Goal: Task Accomplishment & Management: Manage account settings

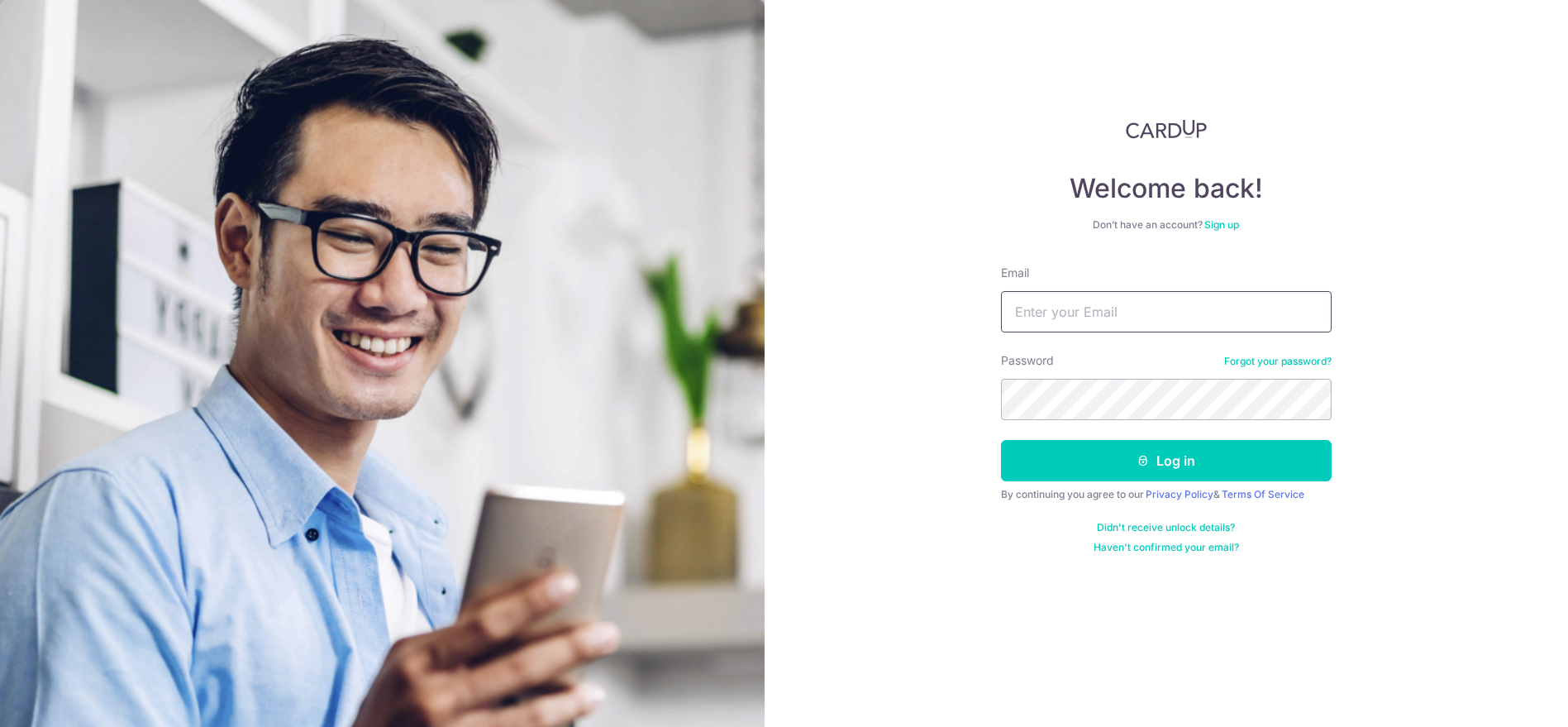
click at [1084, 316] on input "Email" at bounding box center [1166, 312] width 331 height 42
type input "[EMAIL_ADDRESS][DOMAIN_NAME]"
click at [1001, 440] on button "Log in" at bounding box center [1166, 461] width 331 height 42
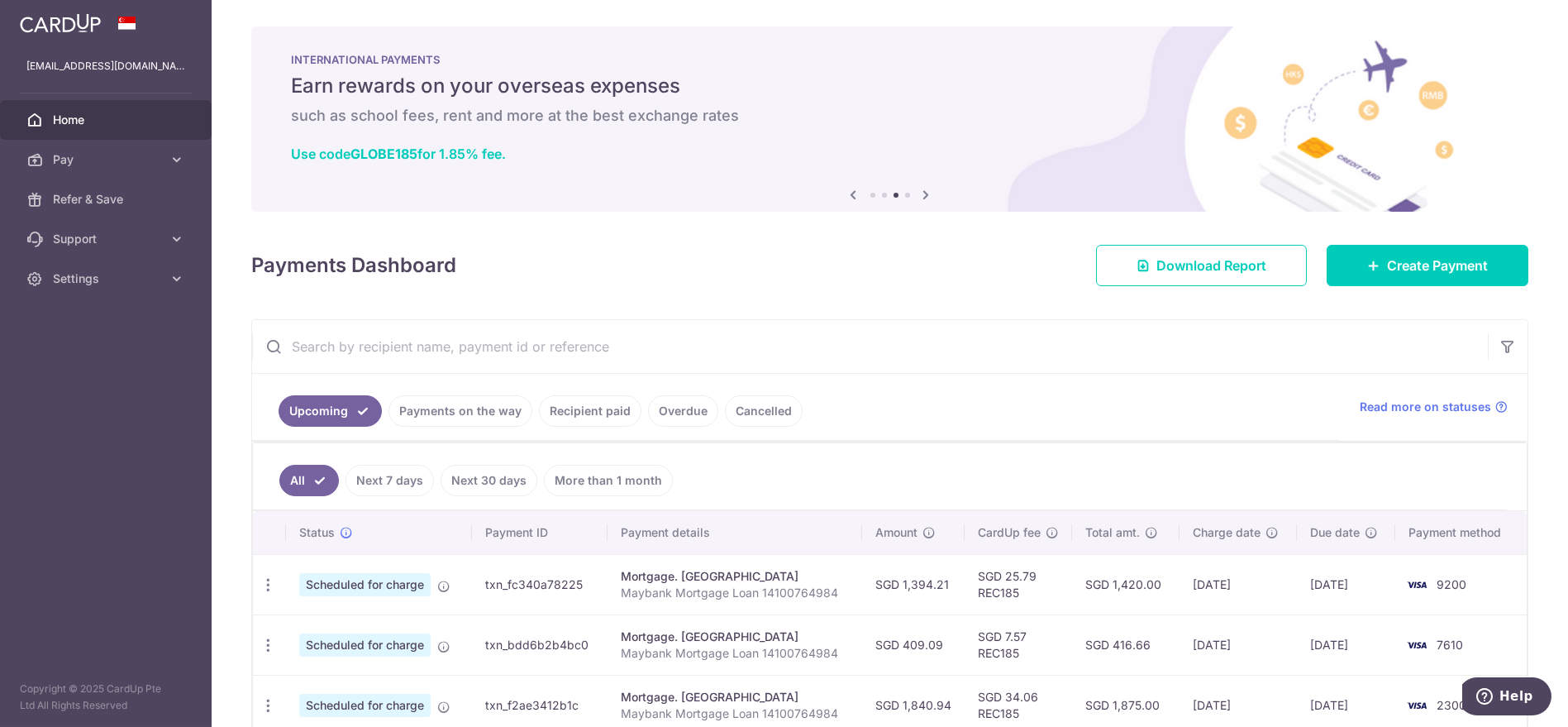
scroll to position [306, 0]
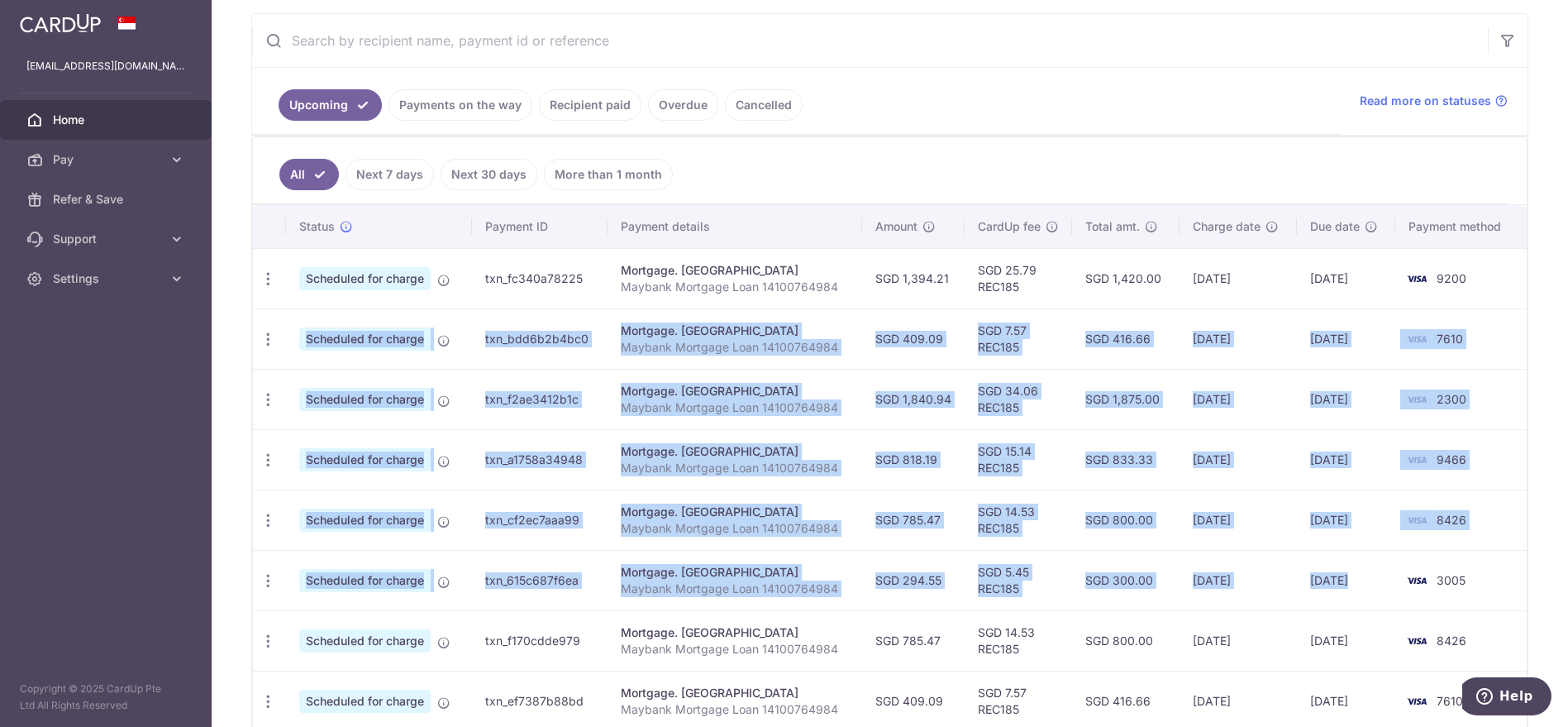
drag, startPoint x: 1461, startPoint y: 283, endPoint x: 1404, endPoint y: 561, distance: 283.8
click at [1404, 561] on tbody "Update payment Cancel payment Upload doc Scheduled for charge txn_fc340a78225 M…" at bounding box center [890, 549] width 1274 height 603
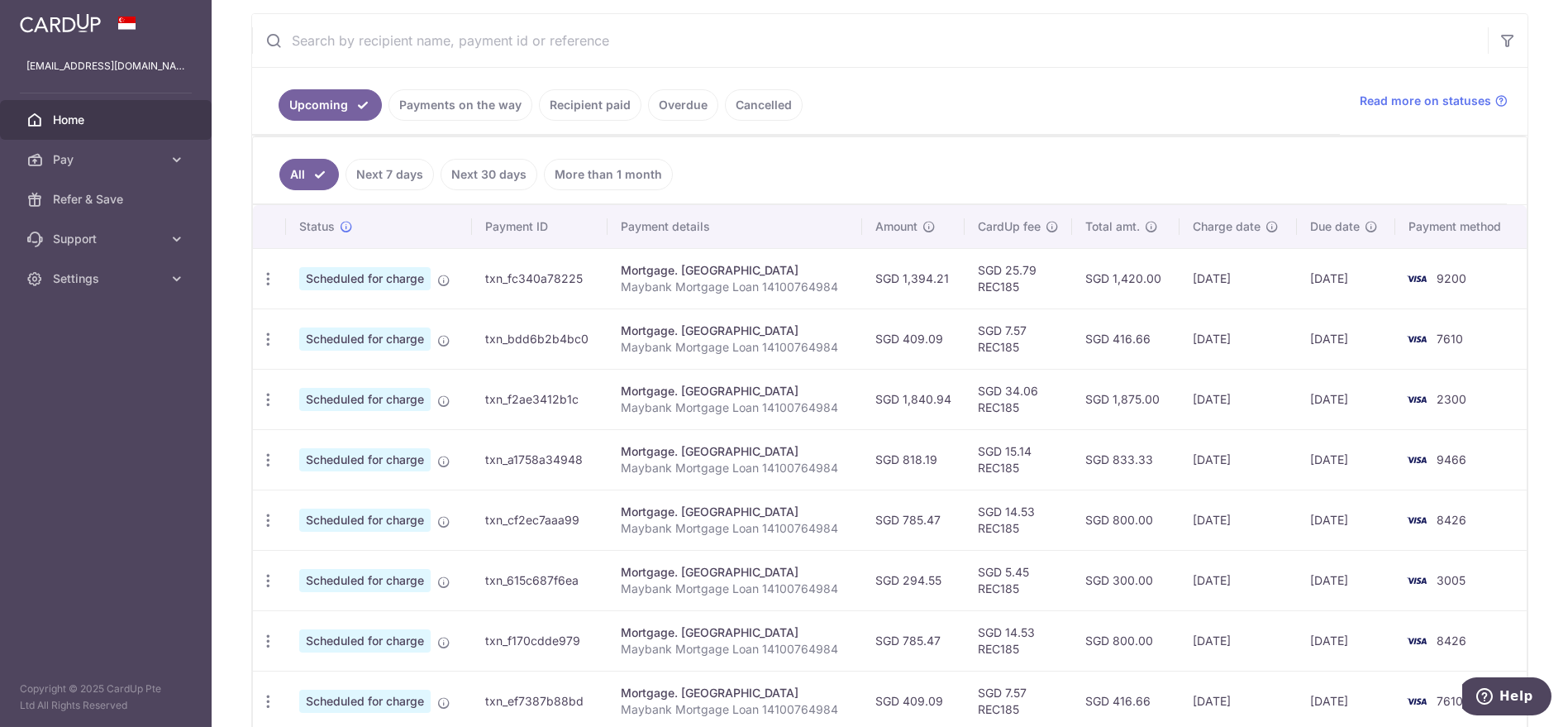
click at [1438, 613] on td "8426" at bounding box center [1461, 640] width 131 height 61
drag, startPoint x: 1475, startPoint y: 585, endPoint x: 1153, endPoint y: 267, distance: 452.6
click at [1153, 267] on tbody "Update payment Cancel payment Upload doc Scheduled for charge txn_fc340a78225 M…" at bounding box center [890, 549] width 1274 height 603
click at [1459, 337] on td "7610" at bounding box center [1461, 338] width 131 height 61
drag, startPoint x: 1472, startPoint y: 396, endPoint x: 876, endPoint y: 390, distance: 596.0
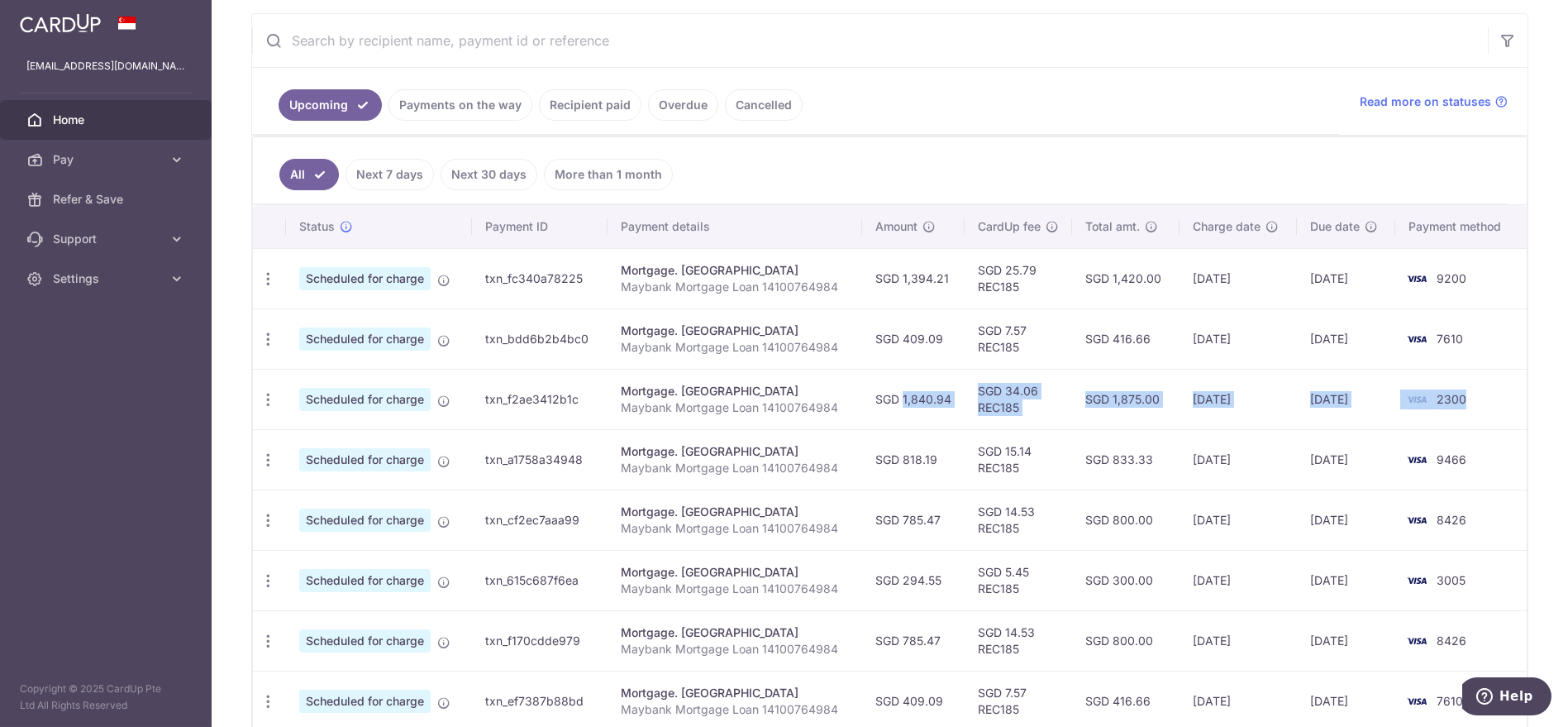
click at [876, 390] on tr "Update payment Cancel payment Upload doc Scheduled for charge txn_f2ae3412b1c M…" at bounding box center [890, 399] width 1274 height 61
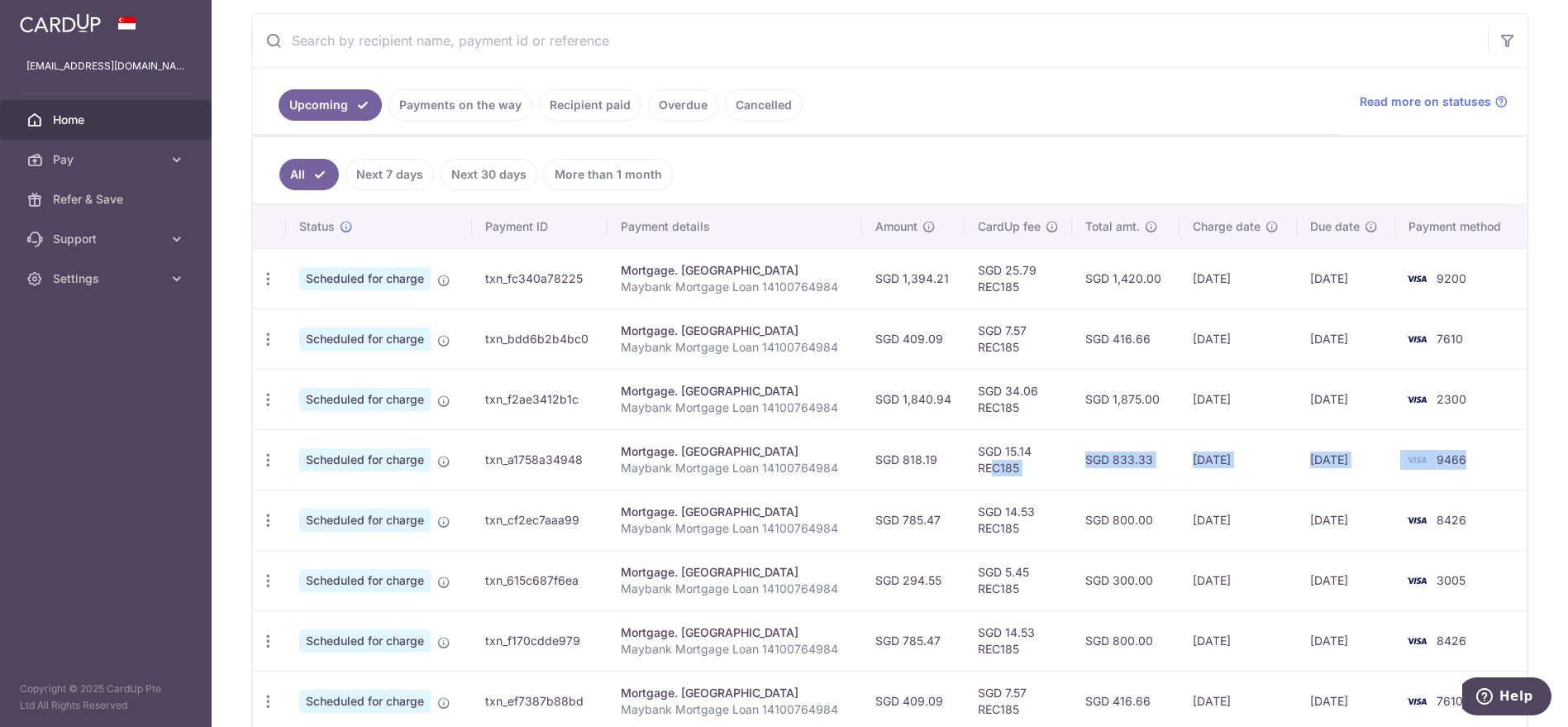
drag, startPoint x: 1467, startPoint y: 474, endPoint x: 984, endPoint y: 468, distance: 483.0
click at [984, 468] on tr "Update payment Cancel payment Upload doc Scheduled for charge txn_a1758a34948 M…" at bounding box center [890, 460] width 1274 height 61
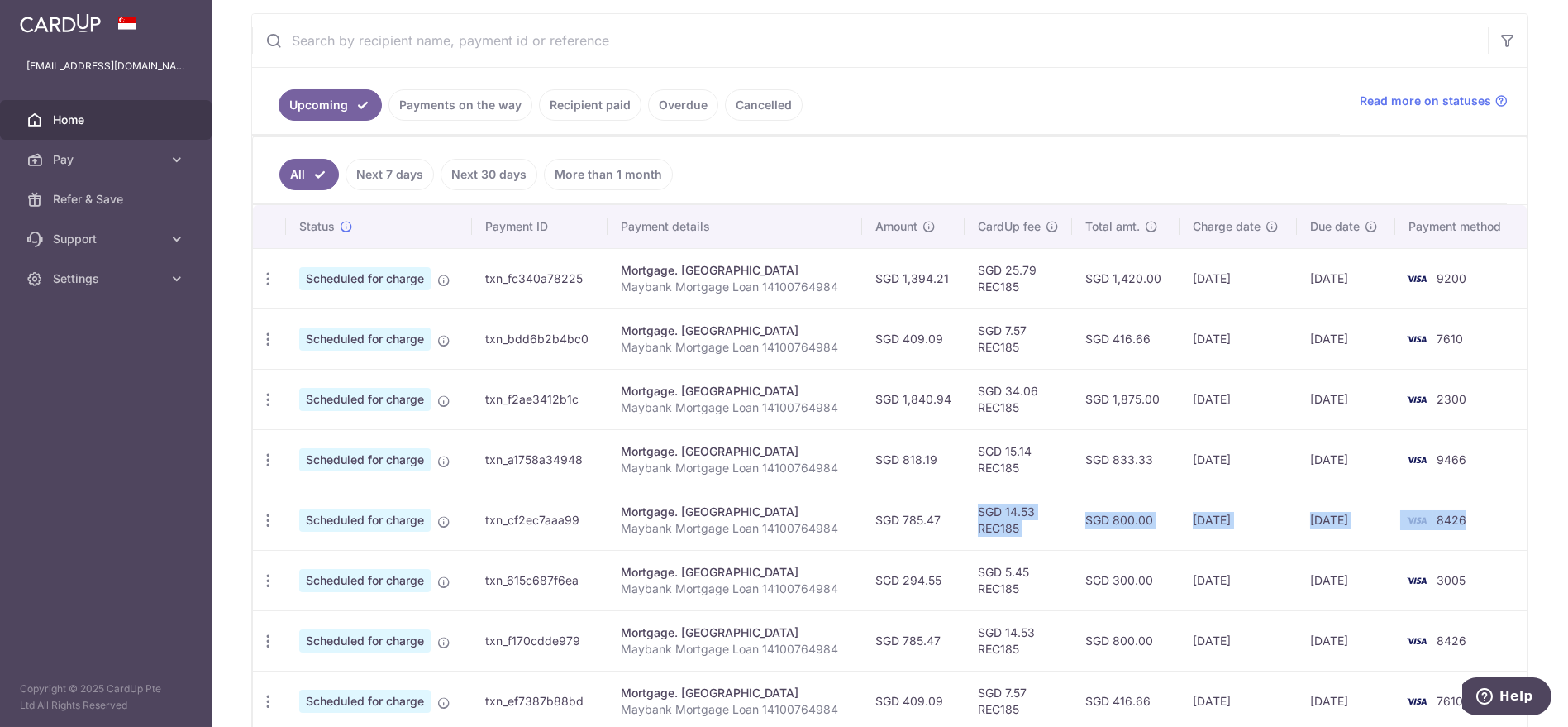
drag, startPoint x: 1472, startPoint y: 525, endPoint x: 917, endPoint y: 504, distance: 555.4
click at [917, 504] on tr "Update payment Cancel payment Upload doc Scheduled for charge txn_cf2ec7aaa99 M…" at bounding box center [890, 519] width 1274 height 61
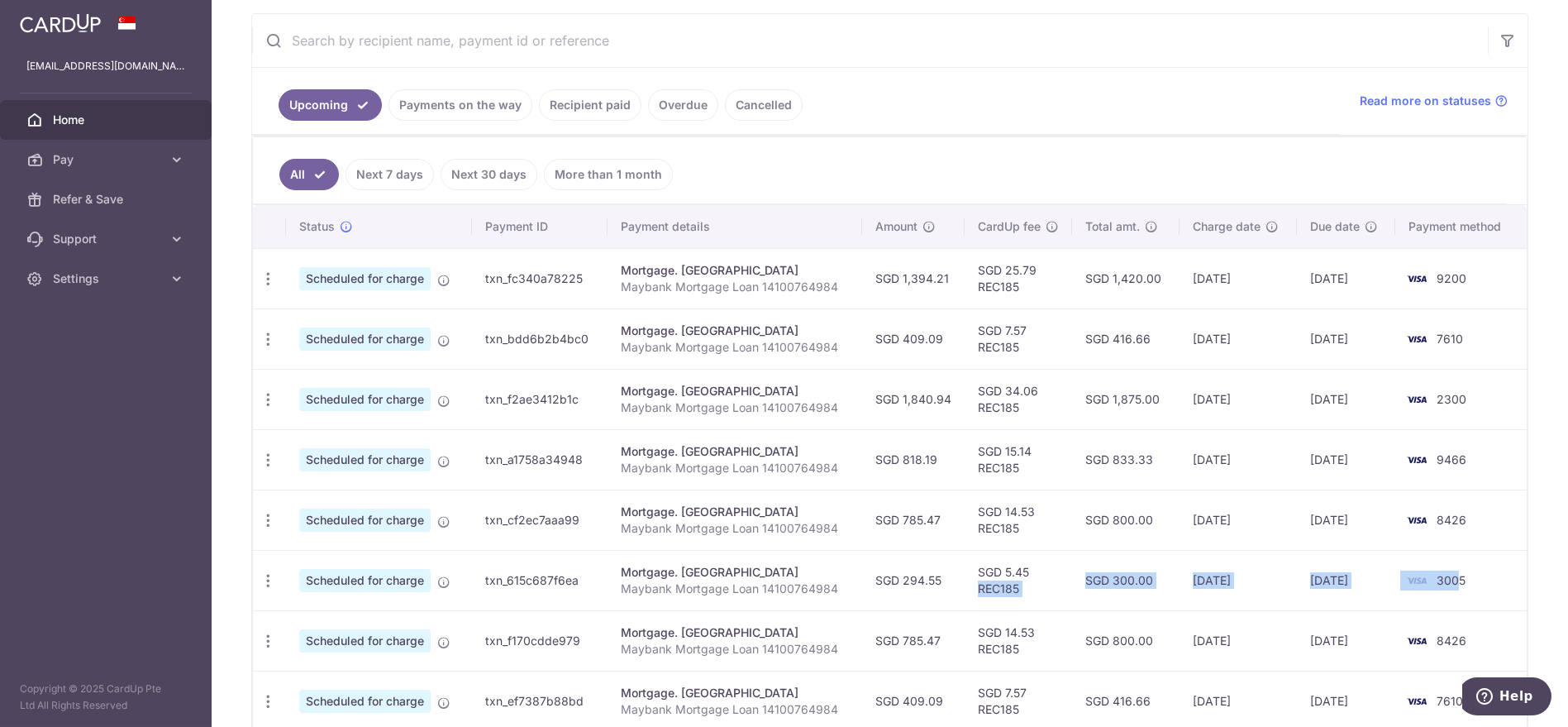
drag, startPoint x: 1456, startPoint y: 579, endPoint x: 966, endPoint y: 585, distance: 490.0
click at [966, 585] on tr "Update payment Cancel payment Upload doc Scheduled for charge txn_615c687f6ea M…" at bounding box center [890, 580] width 1274 height 61
click at [908, 571] on td "SGD 294.55" at bounding box center [913, 580] width 102 height 61
click at [264, 578] on icon "button" at bounding box center [268, 581] width 17 height 17
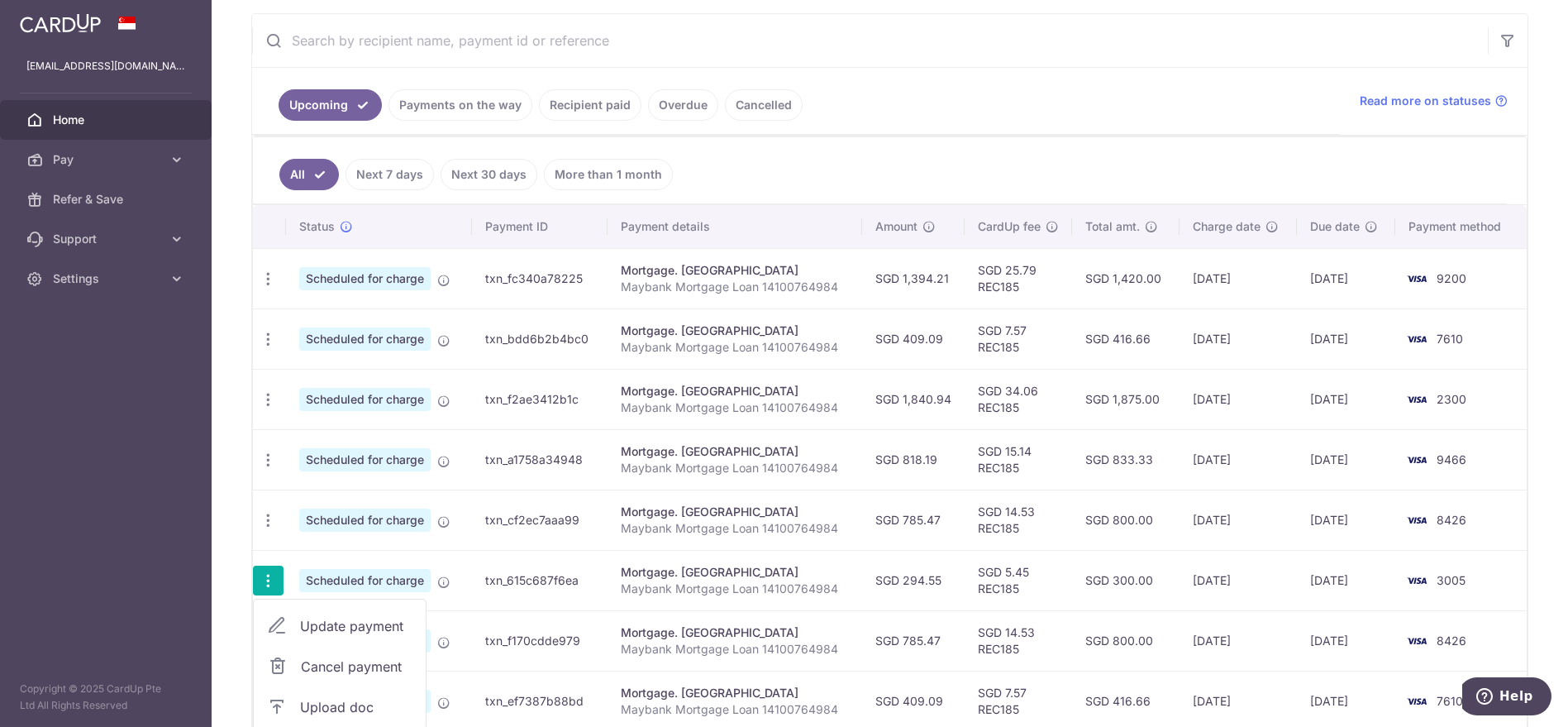
click at [337, 616] on span "Update payment" at bounding box center [356, 626] width 112 height 20
radio input "true"
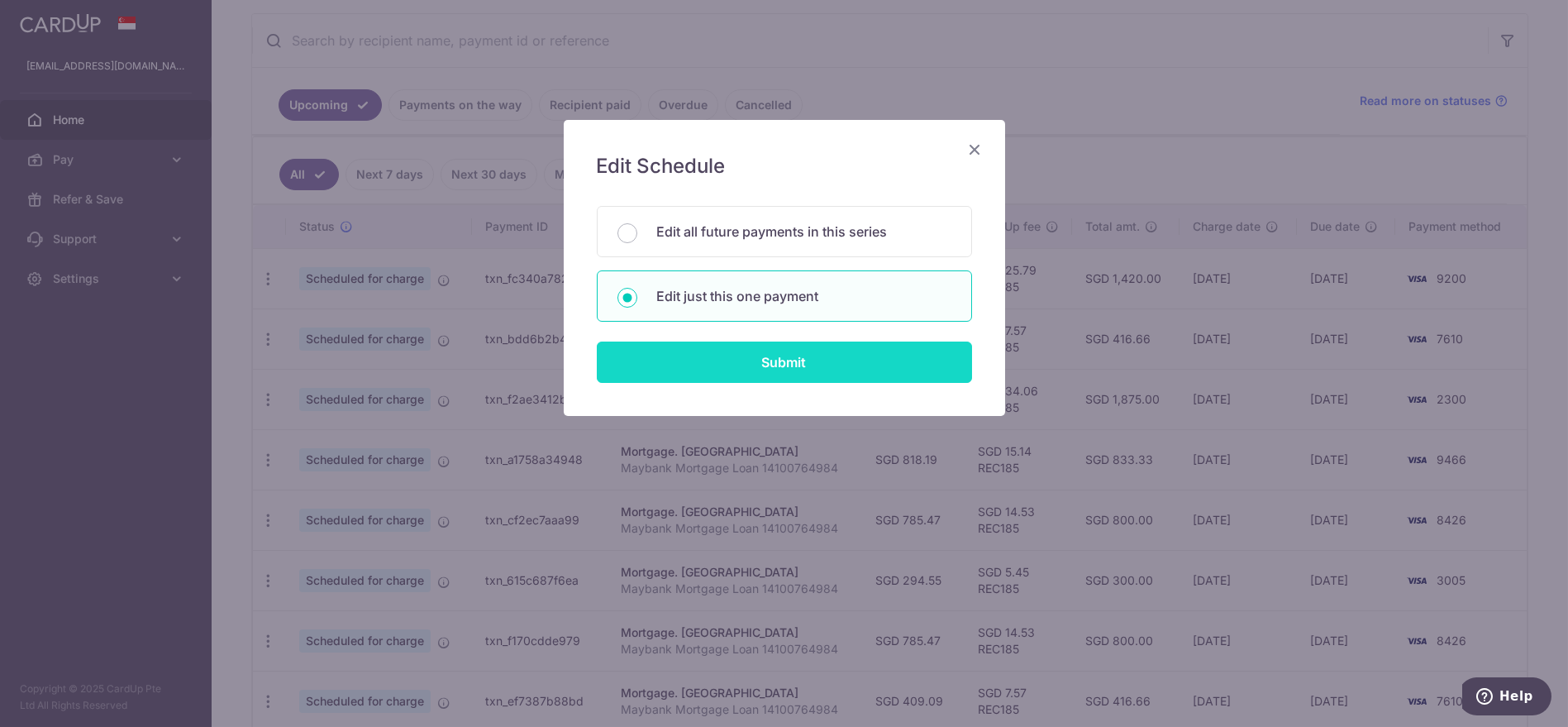
click at [749, 365] on input "Submit" at bounding box center [784, 362] width 375 height 42
radio input "true"
type input "294.55"
type input "[DATE]"
type input "Maybank Mortgage Loan 14100764984"
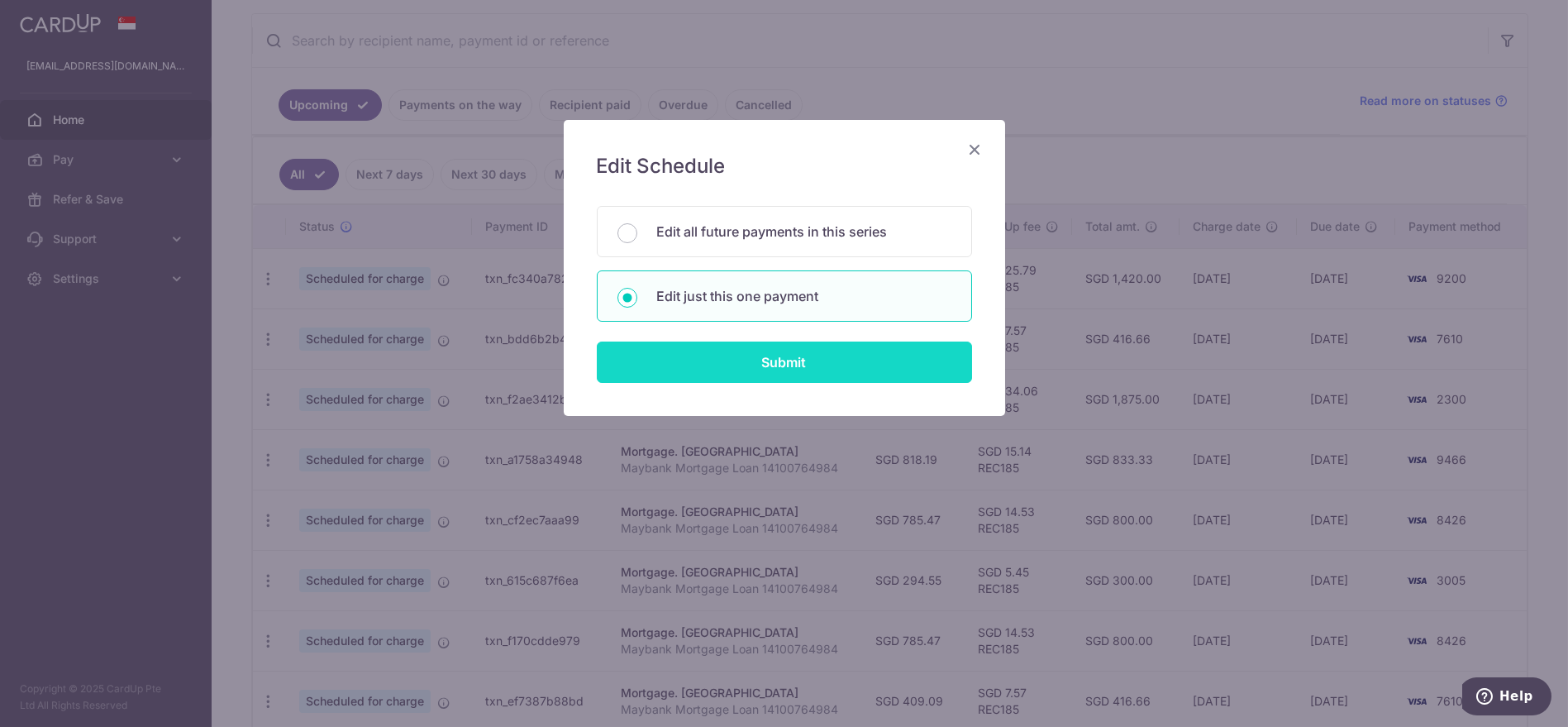
type input "REC185"
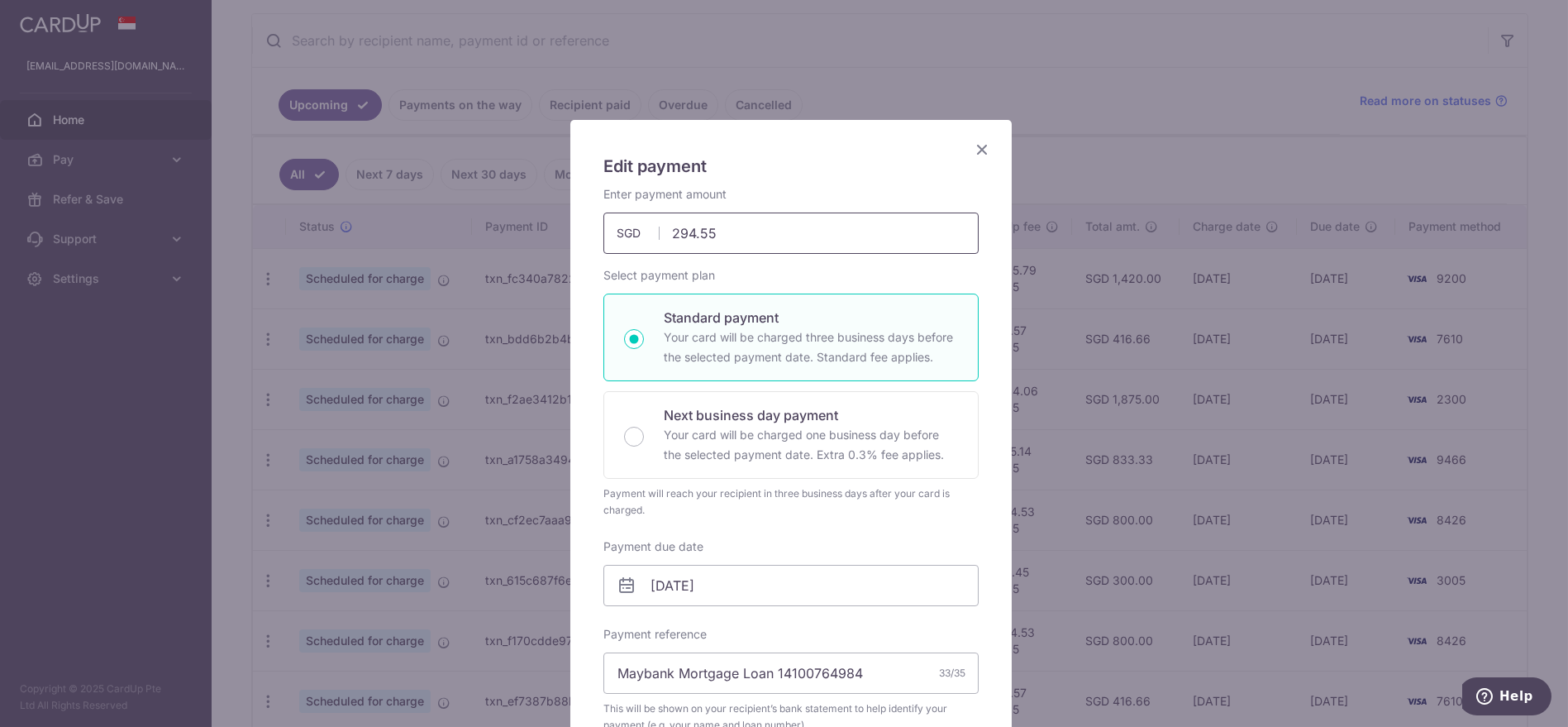
drag, startPoint x: 626, startPoint y: 244, endPoint x: 538, endPoint y: 236, distance: 88.4
click at [553, 238] on div "Edit payment By clicking apply, you will make changes to all payments to Mayban…" at bounding box center [784, 363] width 1568 height 727
type input "589.10"
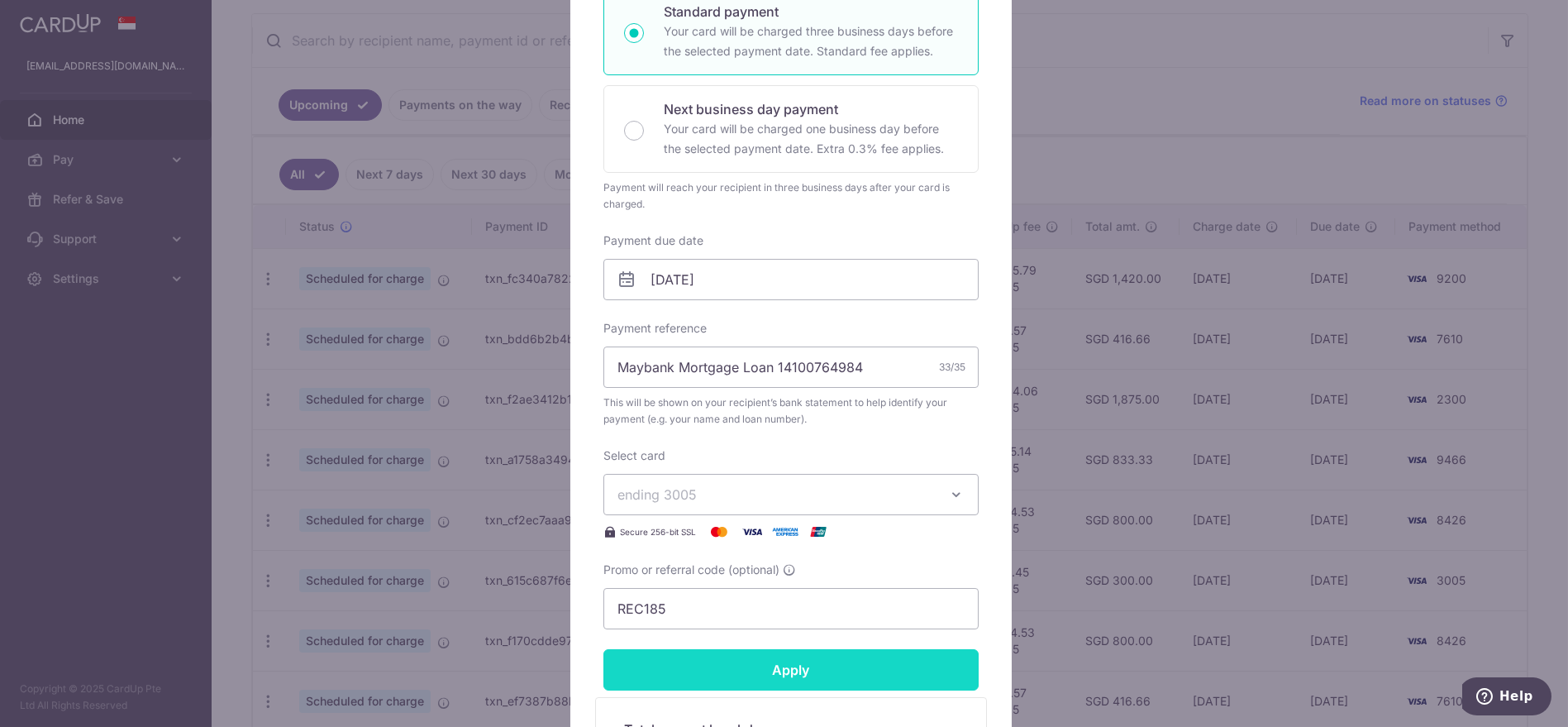
click at [763, 674] on input "Apply" at bounding box center [790, 669] width 375 height 42
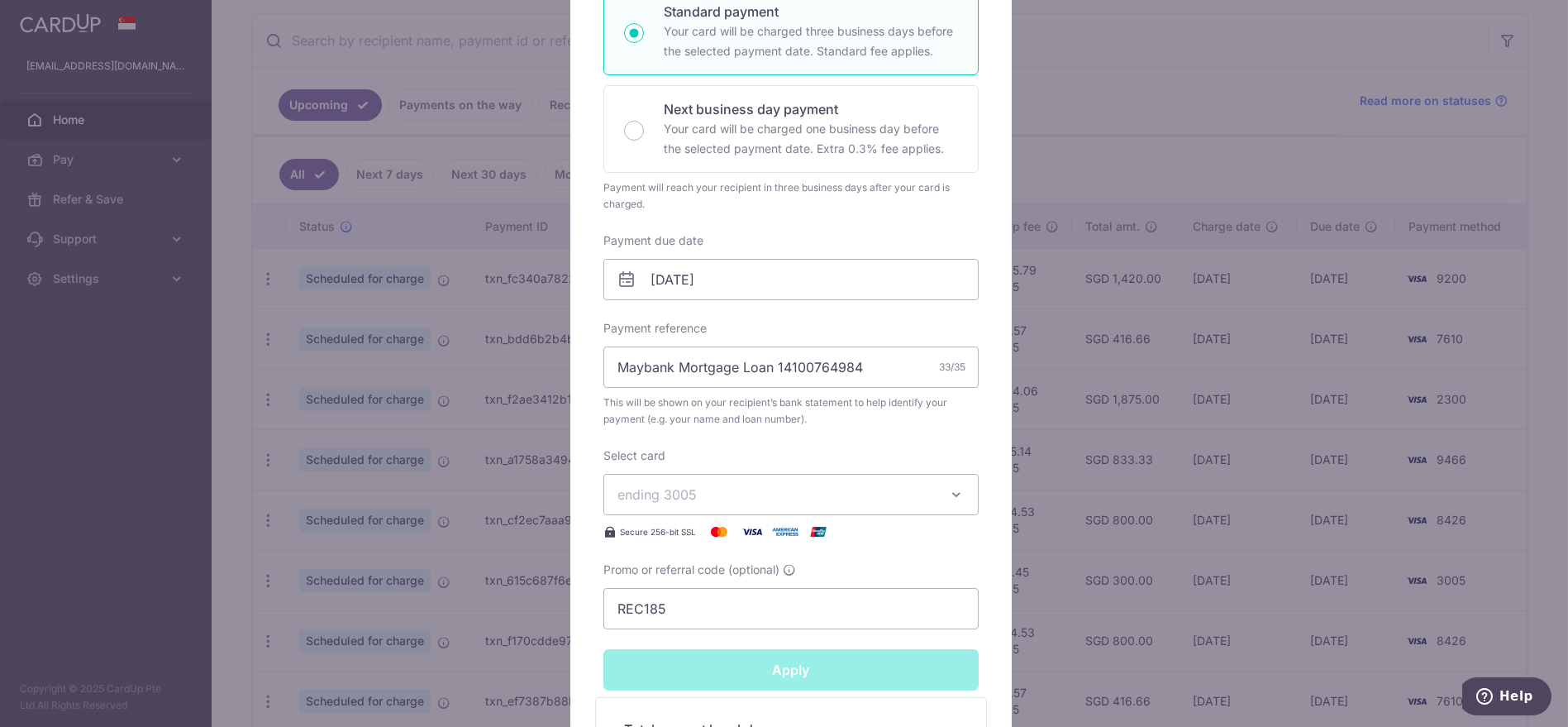
type input "Successfully Applied"
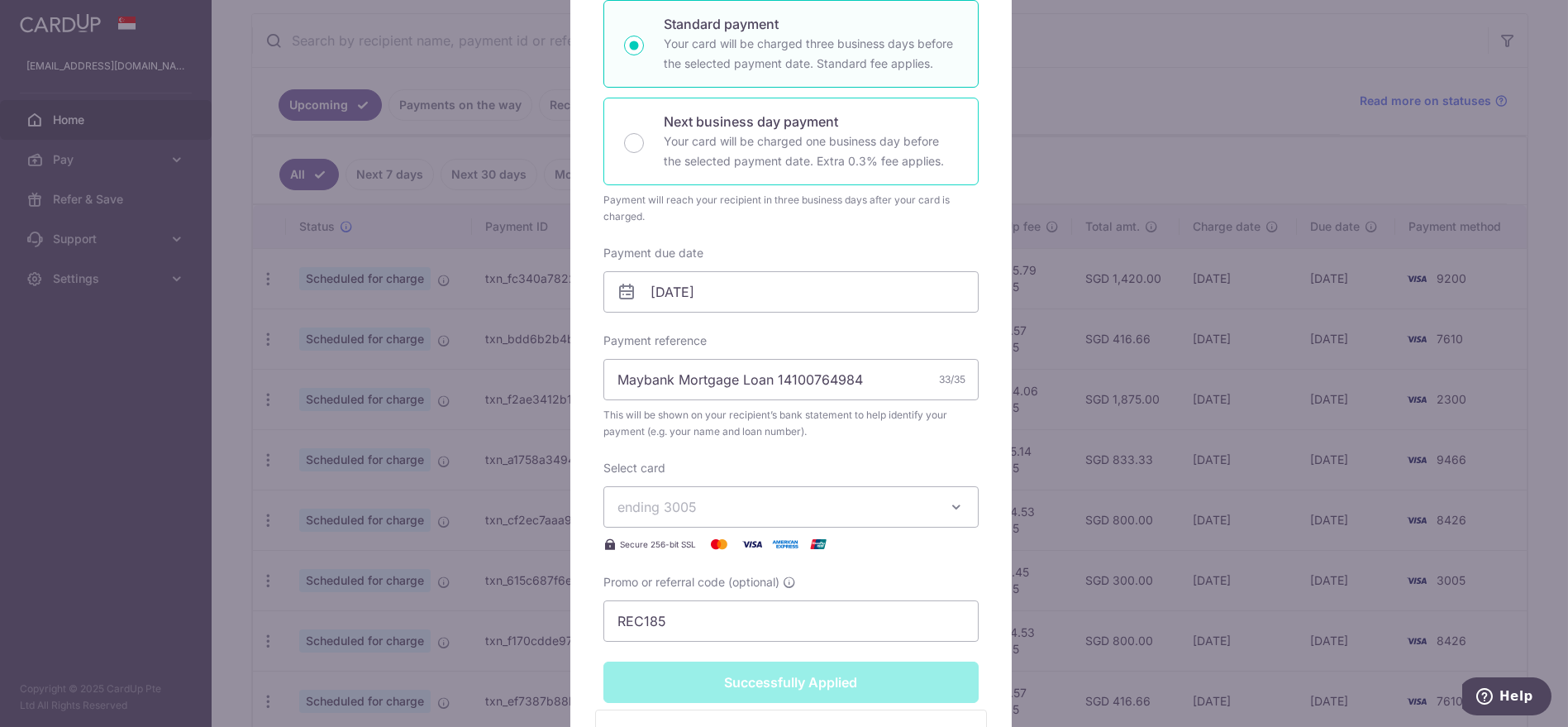
scroll to position [55, 0]
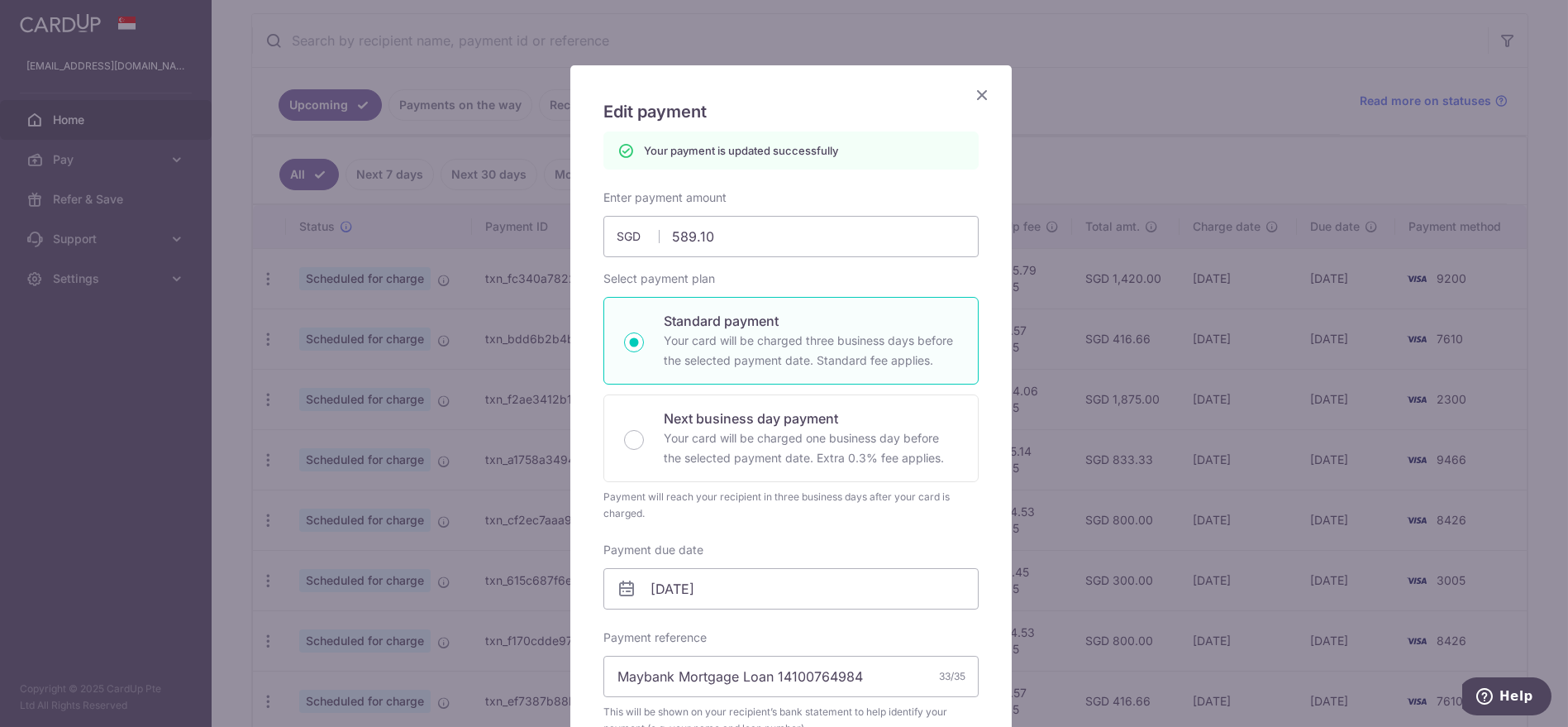
click at [972, 100] on icon "Close" at bounding box center [981, 94] width 20 height 20
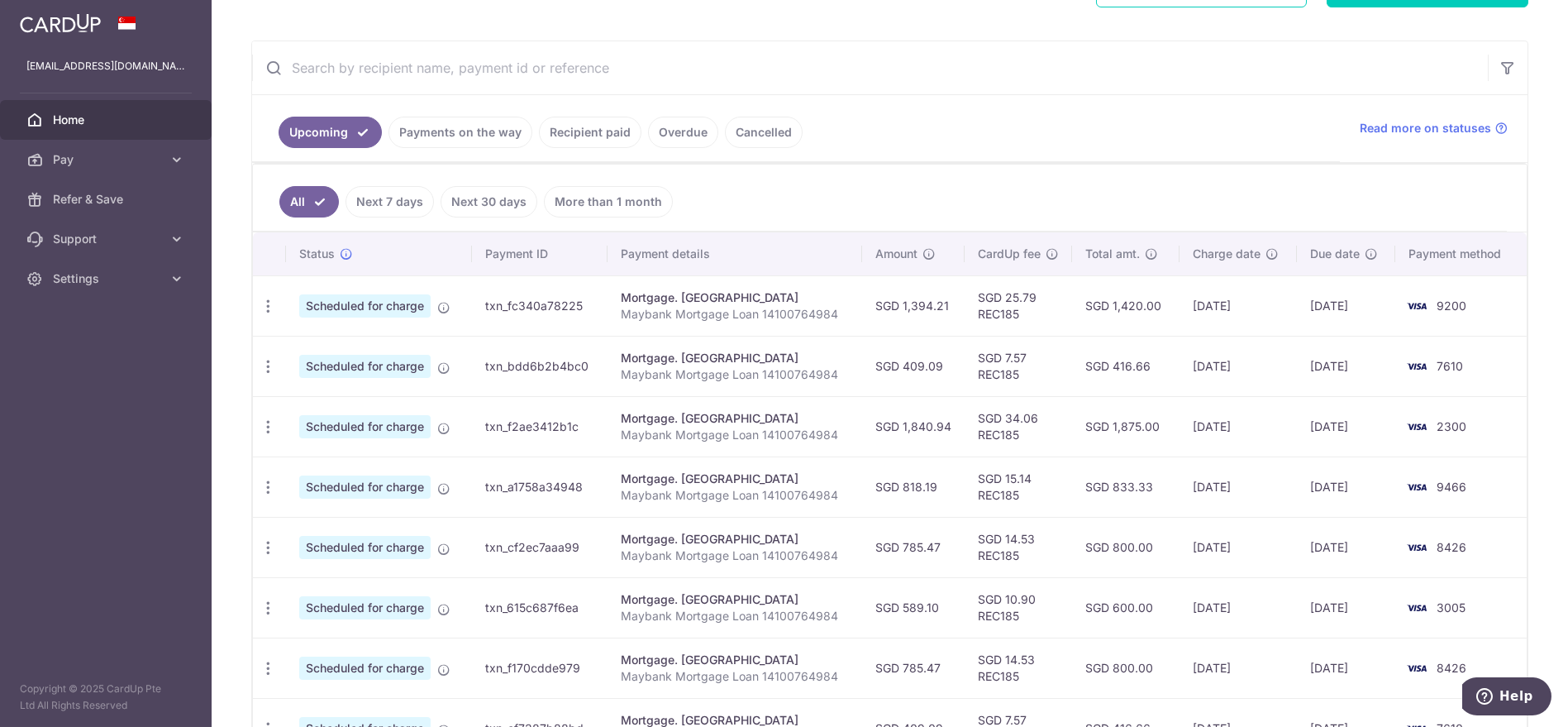
scroll to position [306, 0]
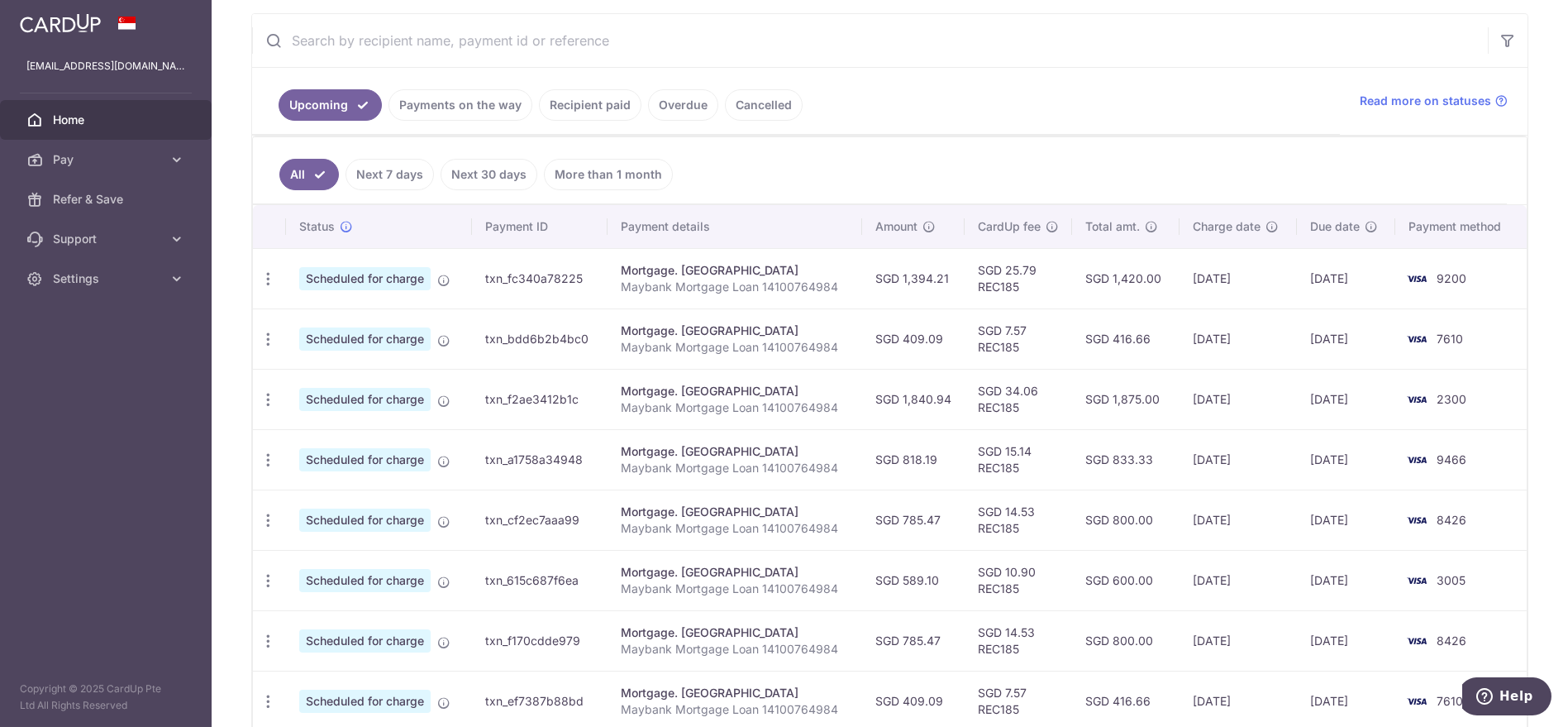
drag, startPoint x: 1485, startPoint y: 579, endPoint x: 1371, endPoint y: 266, distance: 333.1
click at [1371, 266] on tbody "Update payment Cancel payment Upload doc Scheduled for charge txn_fc340a78225 M…" at bounding box center [890, 549] width 1274 height 603
click at [1201, 477] on td "[DATE]" at bounding box center [1238, 460] width 118 height 61
click at [650, 369] on td "Mortgage. [GEOGRAPHIC_DATA] Maybank Mortgage Loan 14100764984" at bounding box center [735, 399] width 255 height 61
click at [527, 283] on td "txn_fc340a78225" at bounding box center [539, 278] width 135 height 61
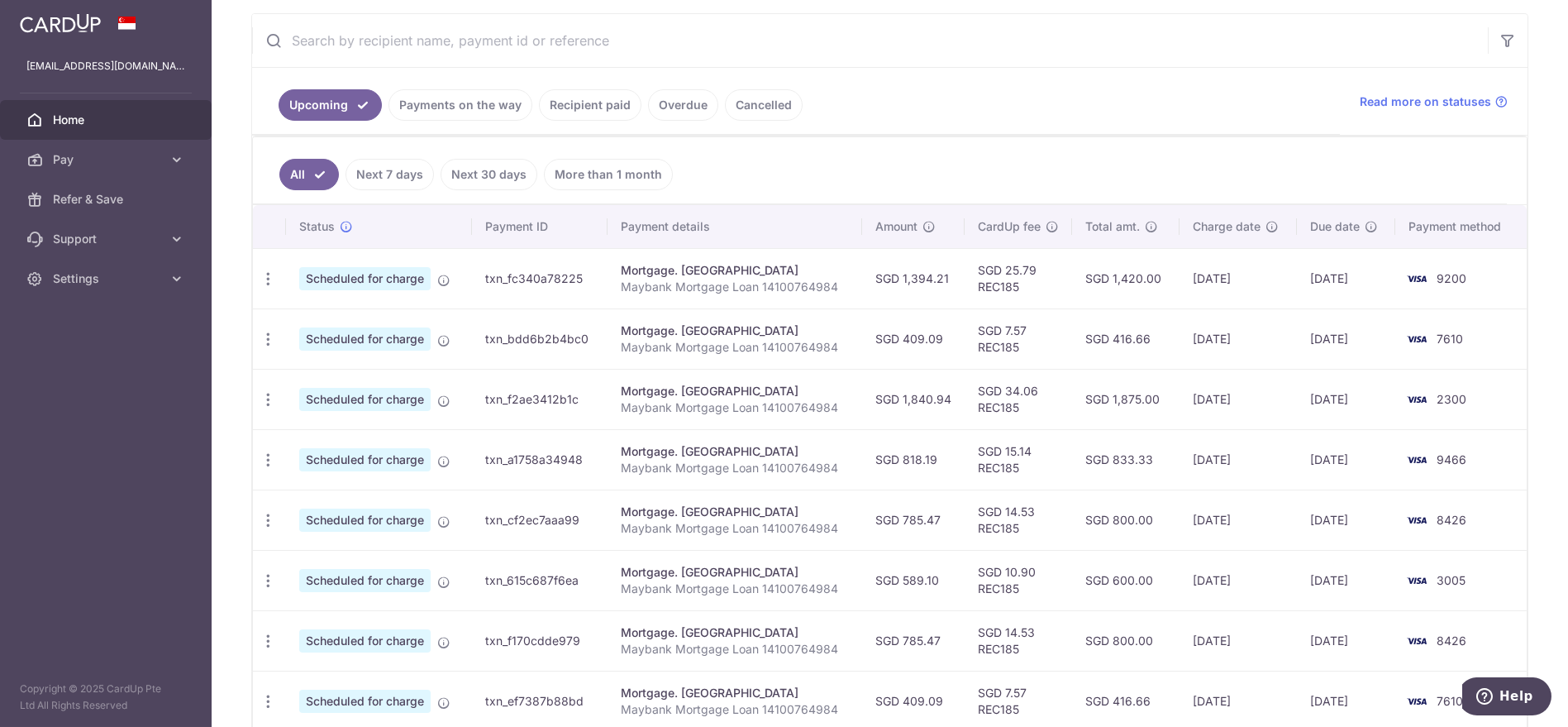
click at [637, 341] on p "Maybank Mortgage Loan 14100764984" at bounding box center [734, 347] width 228 height 16
